Goal: Find contact information: Find contact information

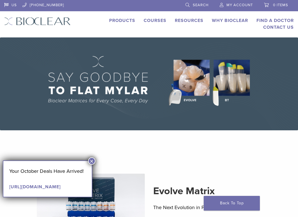
click at [236, 5] on span "My Account" at bounding box center [240, 5] width 26 height 4
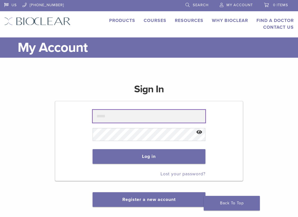
click at [123, 113] on input "text" at bounding box center [149, 116] width 113 height 13
type input "**********"
drag, startPoint x: 145, startPoint y: 118, endPoint x: -34, endPoint y: 121, distance: 178.6
click at [0, 121] on html "US [PHONE_NUMBER] Search My Account 0 items Cart No products in the cart. Back …" at bounding box center [149, 182] width 298 height 364
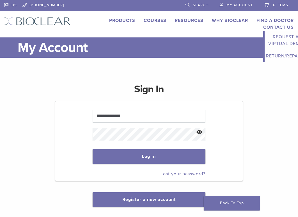
scroll to position [0, 0]
click at [282, 26] on link "Contact Us" at bounding box center [278, 27] width 31 height 6
